Goal: Find specific page/section: Find specific page/section

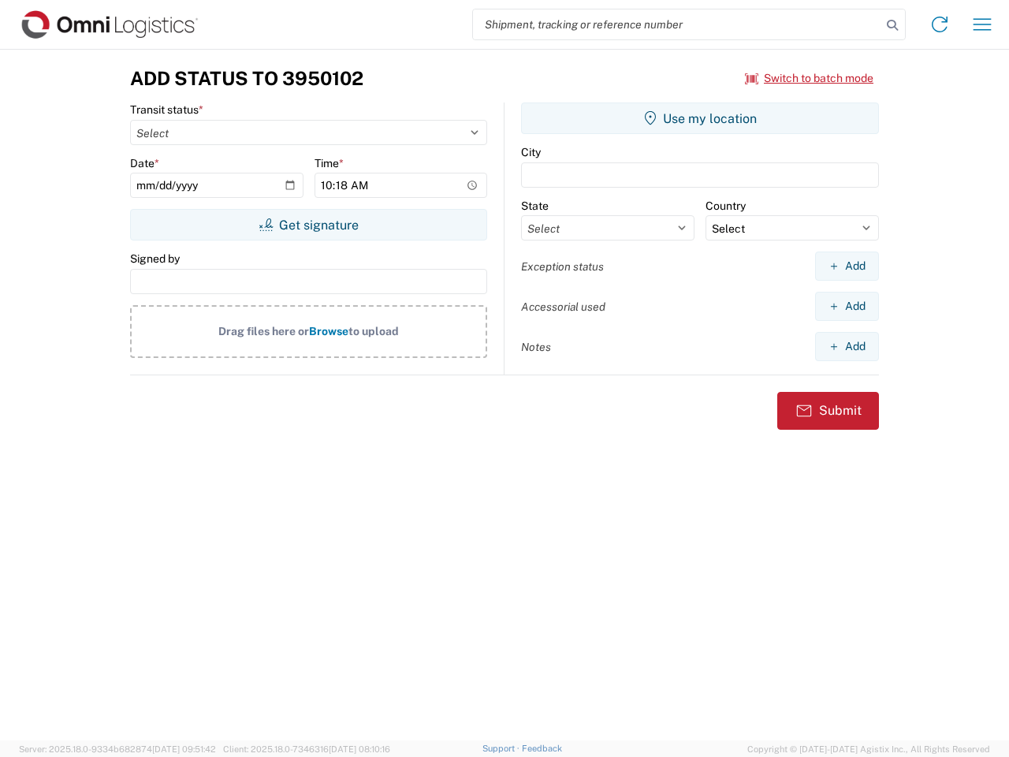
click at [677, 24] on input "search" at bounding box center [677, 24] width 408 height 30
click at [893, 25] on icon at bounding box center [893, 25] width 22 height 22
click at [940, 24] on icon at bounding box center [939, 24] width 25 height 25
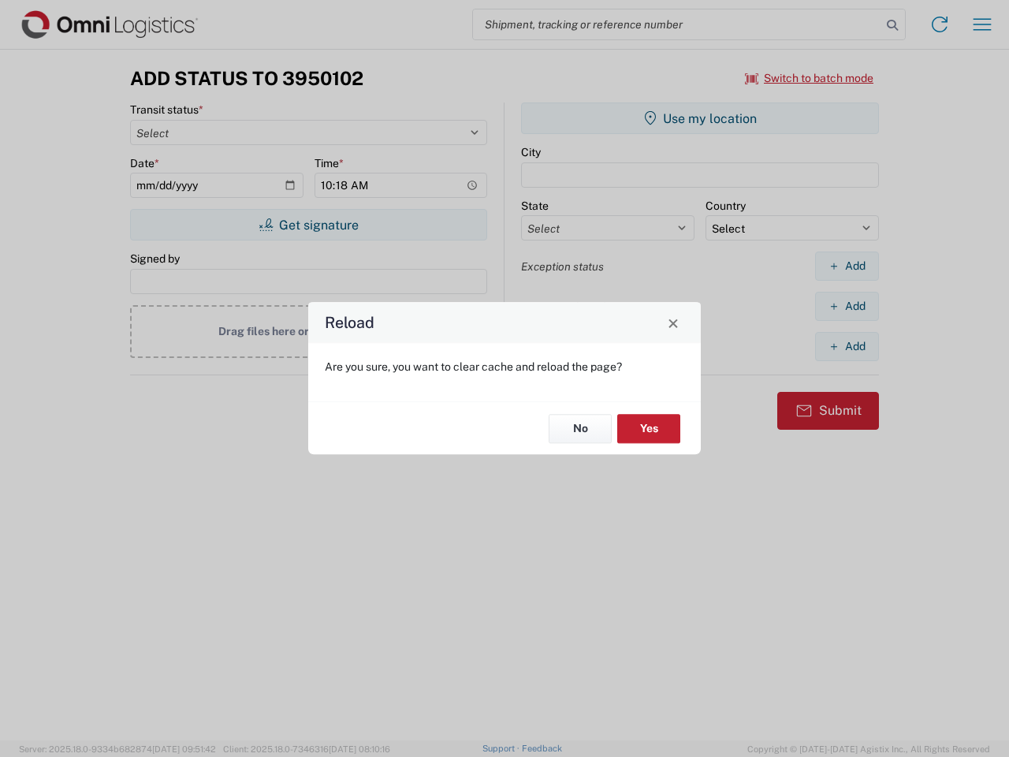
click at [982, 24] on div "Reload Are you sure, you want to clear cache and reload the page? No Yes" at bounding box center [504, 378] width 1009 height 757
click at [810, 78] on div "Reload Are you sure, you want to clear cache and reload the page? No Yes" at bounding box center [504, 378] width 1009 height 757
click at [308, 225] on div "Reload Are you sure, you want to clear cache and reload the page? No Yes" at bounding box center [504, 378] width 1009 height 757
click at [700, 118] on div "Reload Are you sure, you want to clear cache and reload the page? No Yes" at bounding box center [504, 378] width 1009 height 757
click at [847, 266] on div "Reload Are you sure, you want to clear cache and reload the page? No Yes" at bounding box center [504, 378] width 1009 height 757
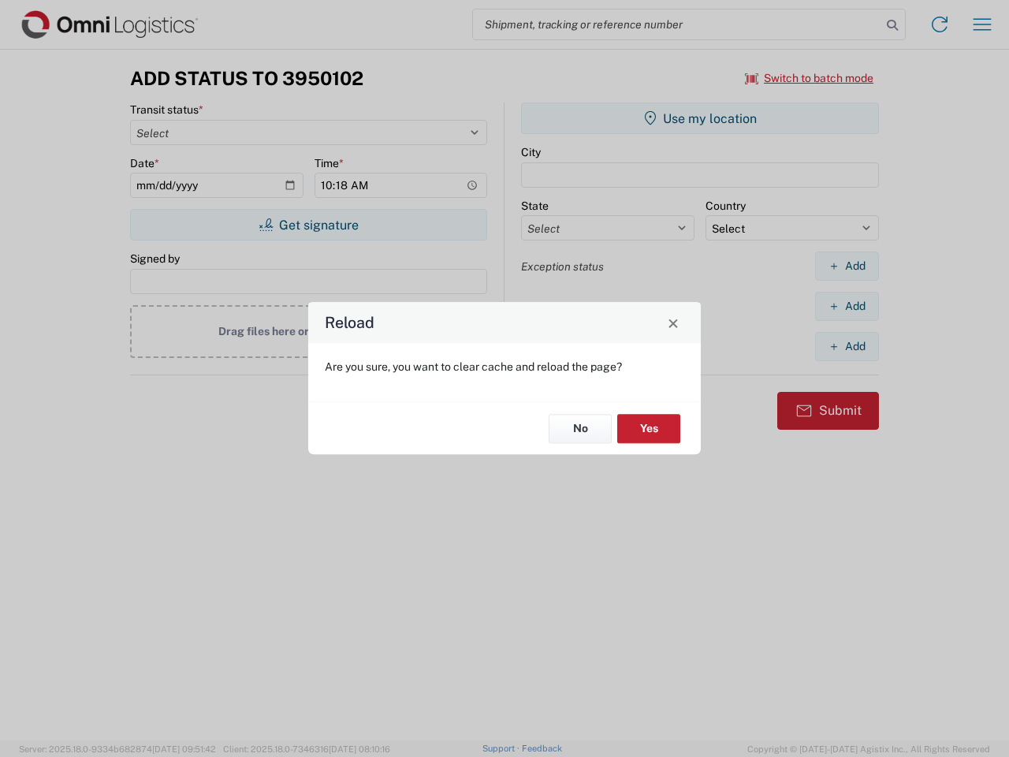
click at [847, 306] on div "Reload Are you sure, you want to clear cache and reload the page? No Yes" at bounding box center [504, 378] width 1009 height 757
click at [847, 346] on div "Reload Are you sure, you want to clear cache and reload the page? No Yes" at bounding box center [504, 378] width 1009 height 757
